Goal: Task Accomplishment & Management: Use online tool/utility

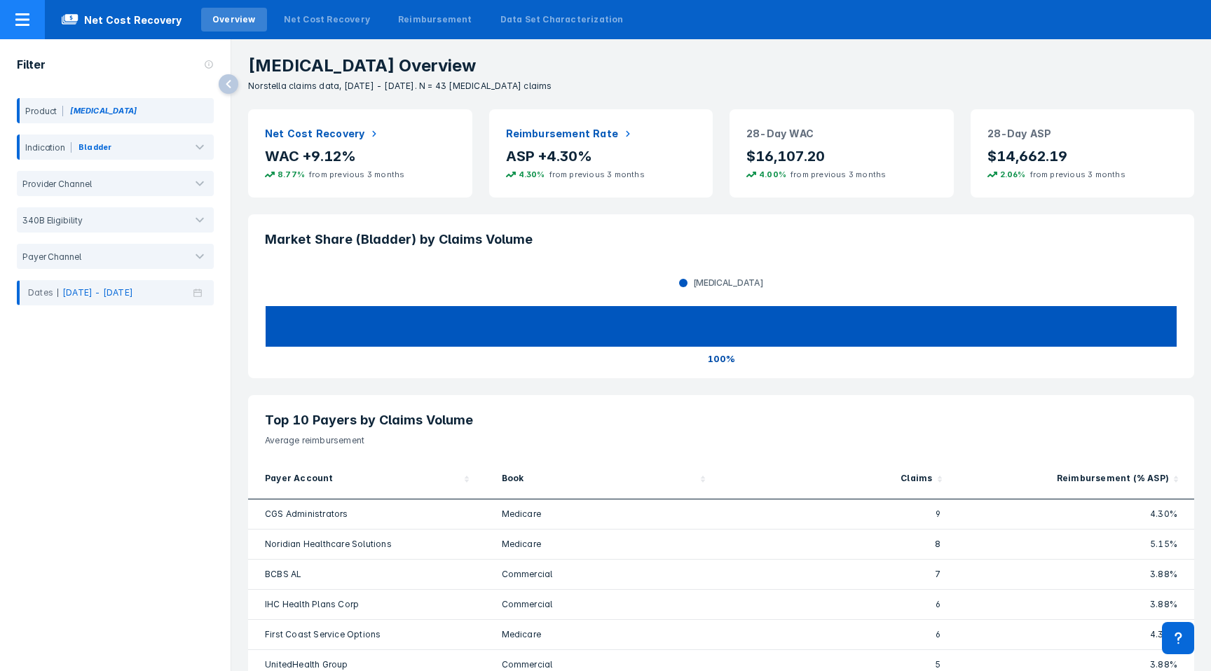
click at [47, 20] on span "Net Cost Recovery" at bounding box center [121, 19] width 153 height 17
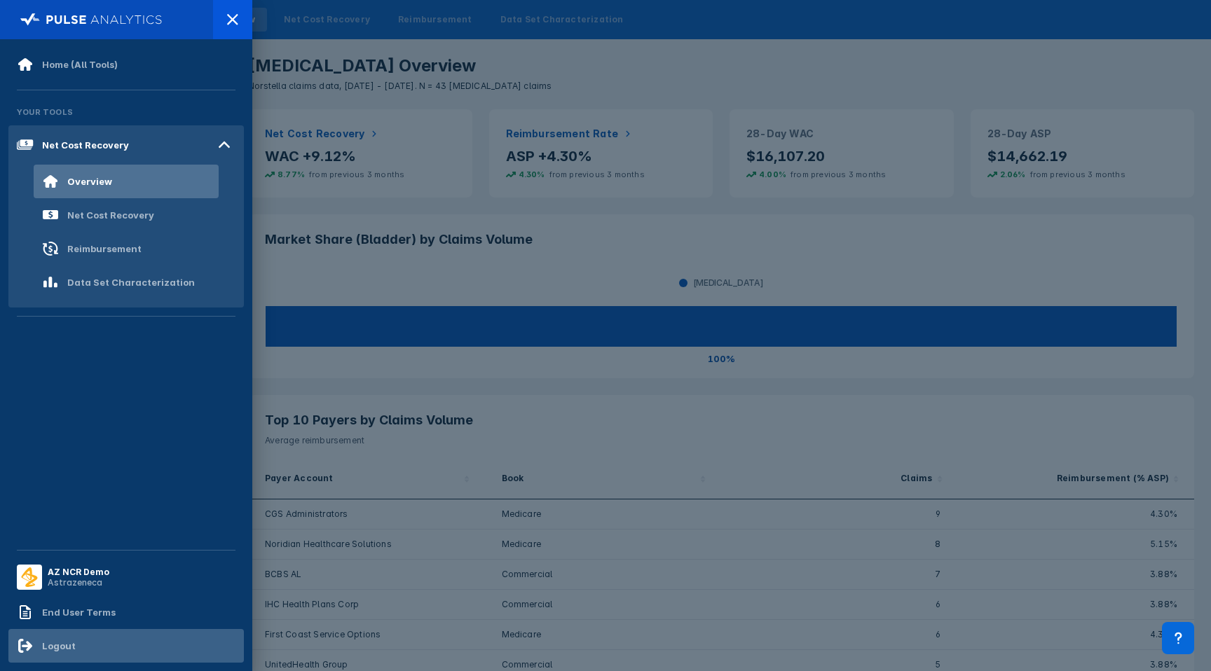
click at [75, 647] on div "Logout" at bounding box center [125, 646] width 235 height 34
